Goal: Task Accomplishment & Management: Use online tool/utility

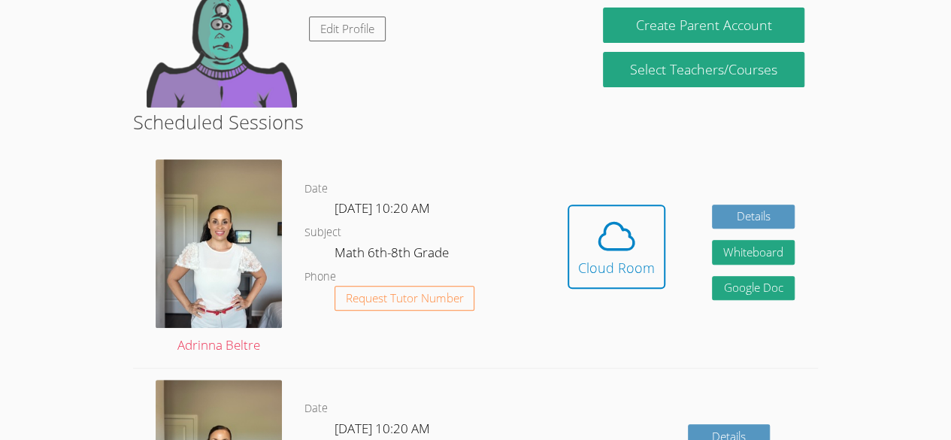
scroll to position [191, 0]
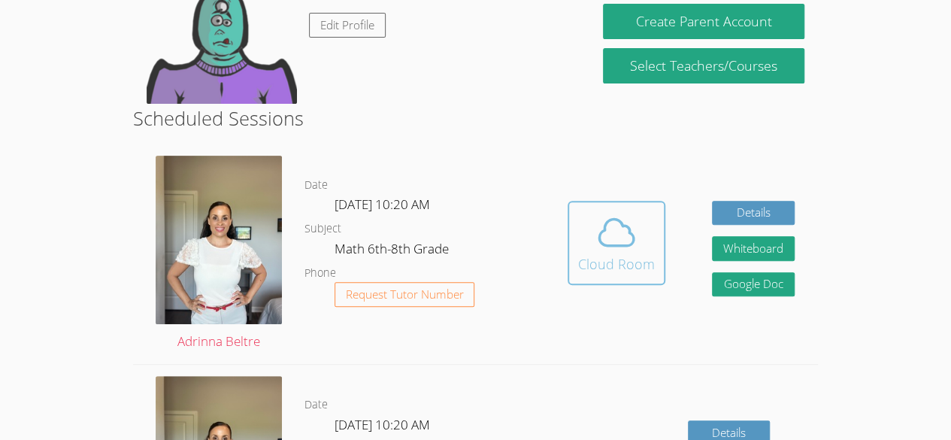
click at [610, 211] on icon at bounding box center [617, 232] width 42 height 42
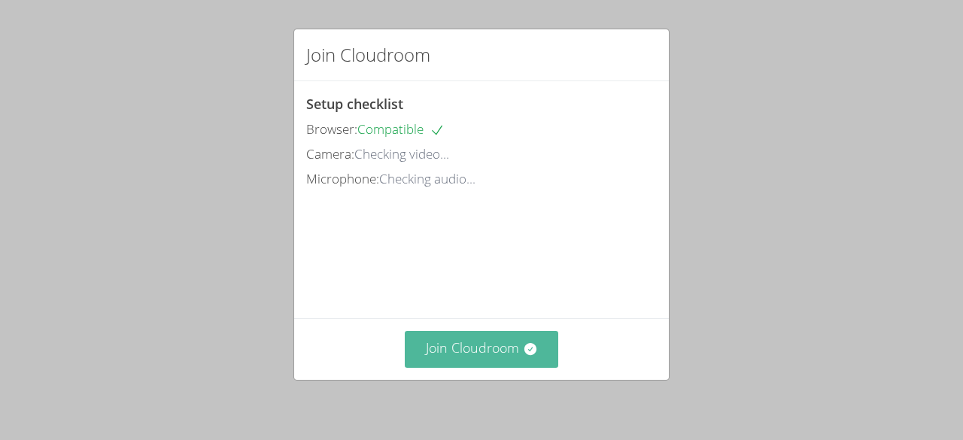
click at [456, 359] on button "Join Cloudroom" at bounding box center [482, 349] width 154 height 37
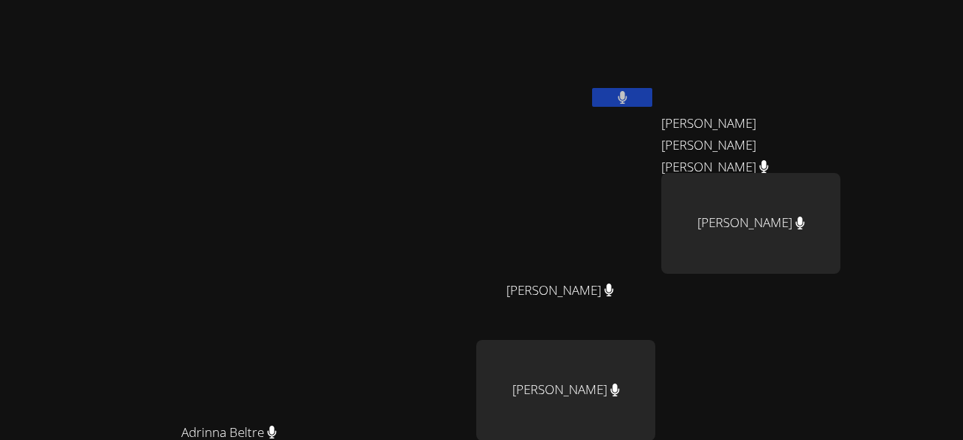
click at [840, 82] on video at bounding box center [750, 56] width 179 height 101
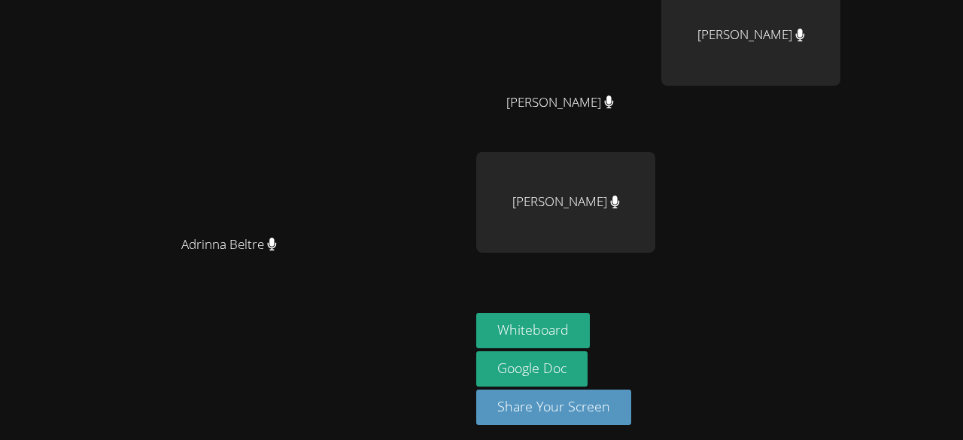
scroll to position [192, 0]
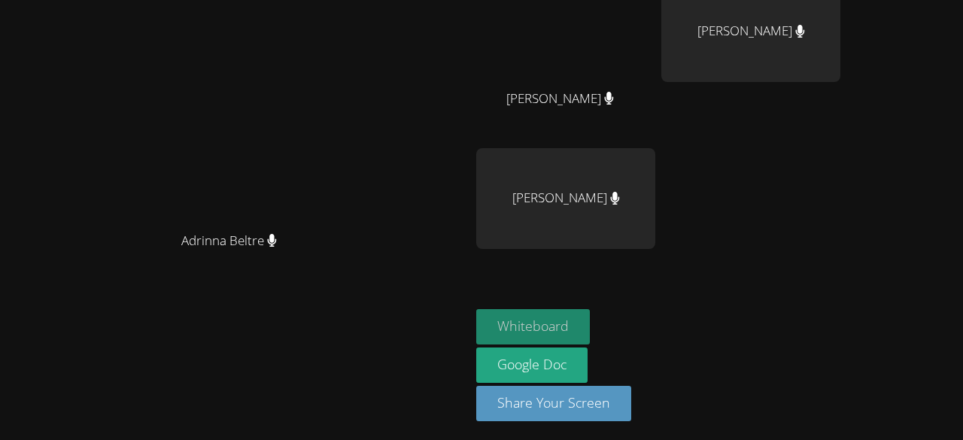
click at [590, 329] on button "Whiteboard" at bounding box center [533, 326] width 114 height 35
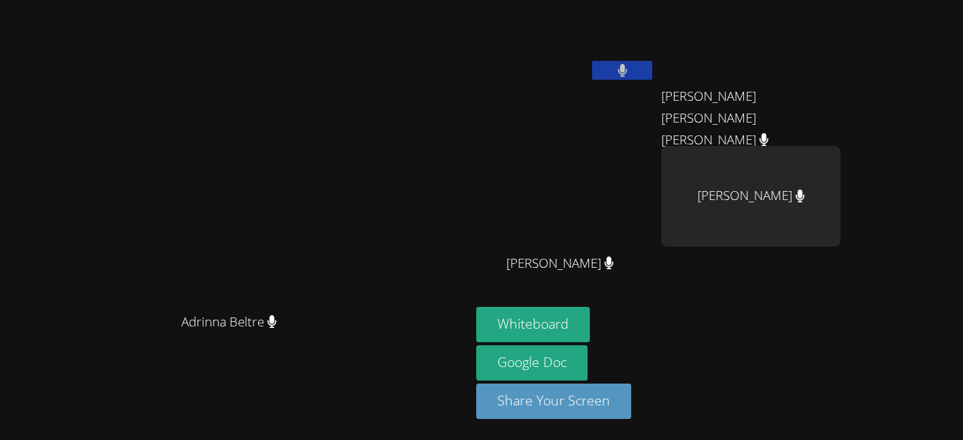
scroll to position [25, 0]
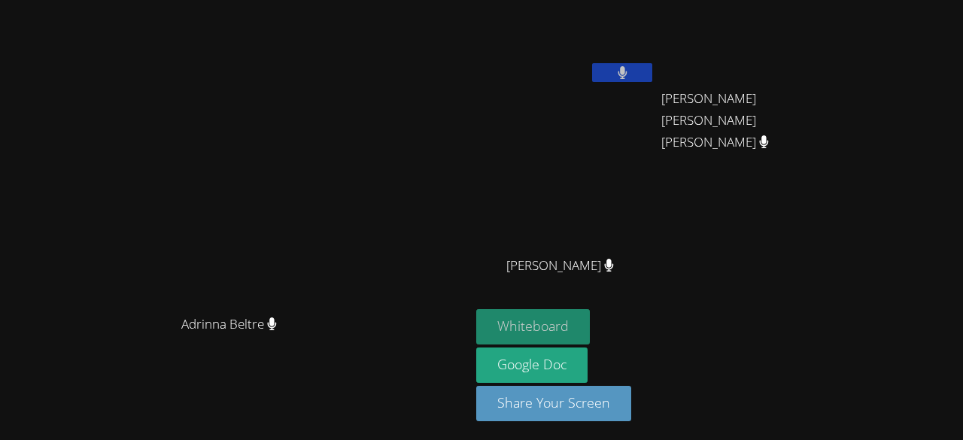
click at [590, 323] on button "Whiteboard" at bounding box center [533, 326] width 114 height 35
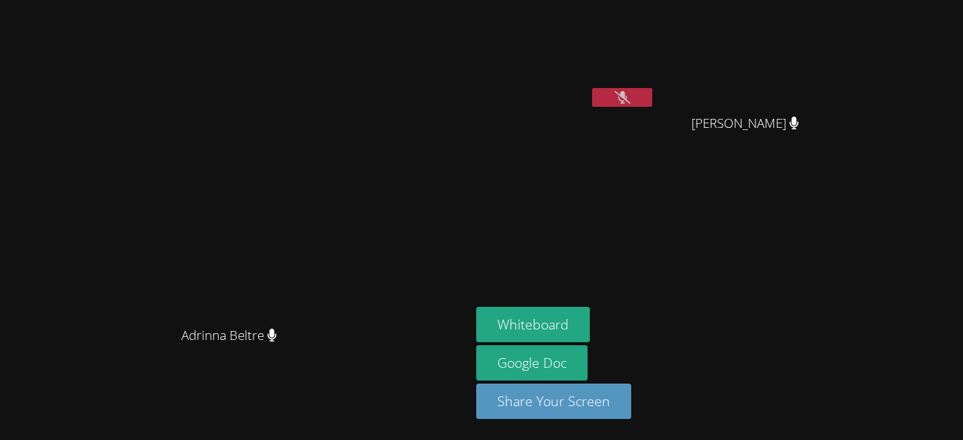
scroll to position [0, 0]
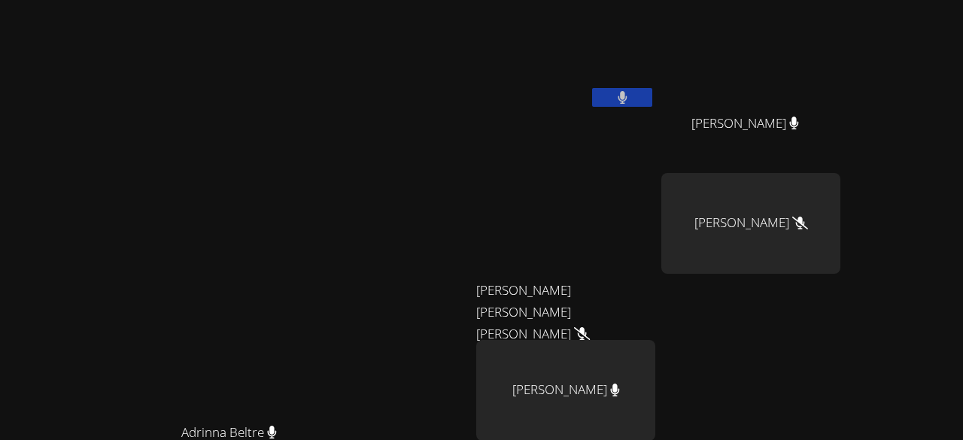
click at [123, 317] on video at bounding box center [236, 287] width 226 height 258
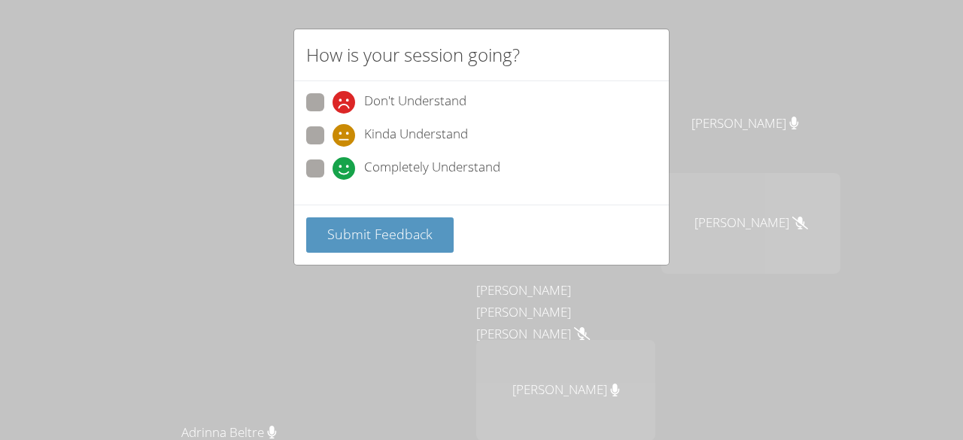
click at [585, 3] on div "How is your session going? Don't Understand Kinda Understand Completely Underst…" at bounding box center [481, 220] width 963 height 440
click at [469, 168] on span "Completely Understand" at bounding box center [432, 168] width 136 height 23
click at [345, 168] on input "Completely Understand" at bounding box center [338, 165] width 13 height 13
radio input "true"
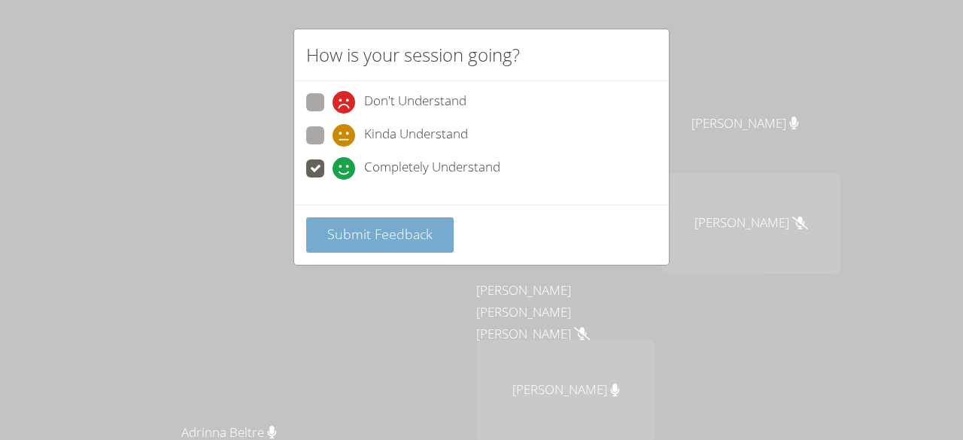
click at [421, 230] on span "Submit Feedback" at bounding box center [379, 234] width 105 height 18
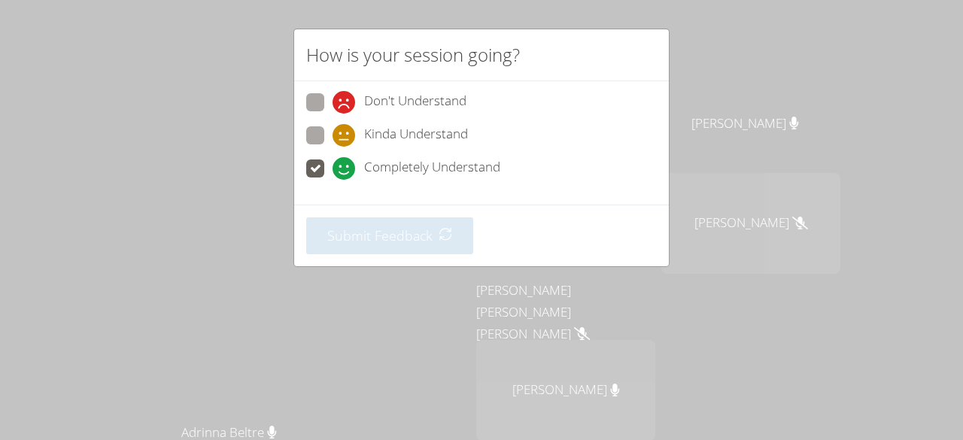
click at [477, 366] on div "How is your session going? Don't Understand Kinda Understand Completely Underst…" at bounding box center [481, 220] width 963 height 440
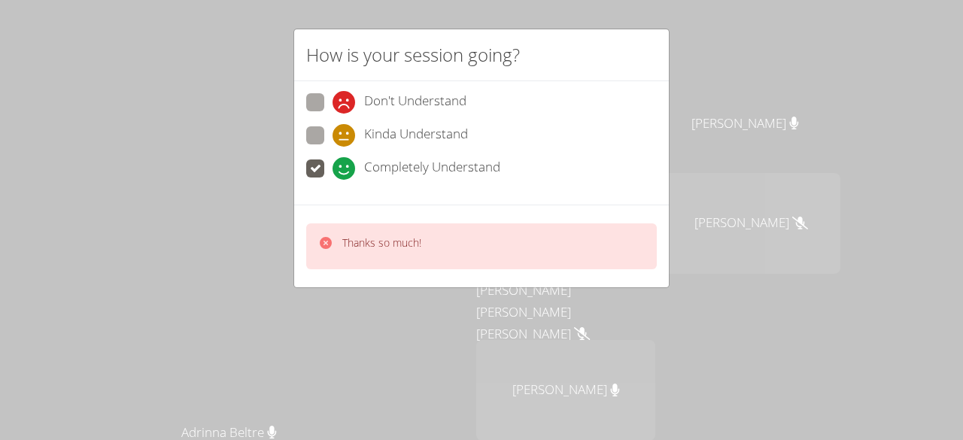
click at [421, 238] on p "Thanks so much!" at bounding box center [381, 242] width 79 height 15
